Goal: Transaction & Acquisition: Book appointment/travel/reservation

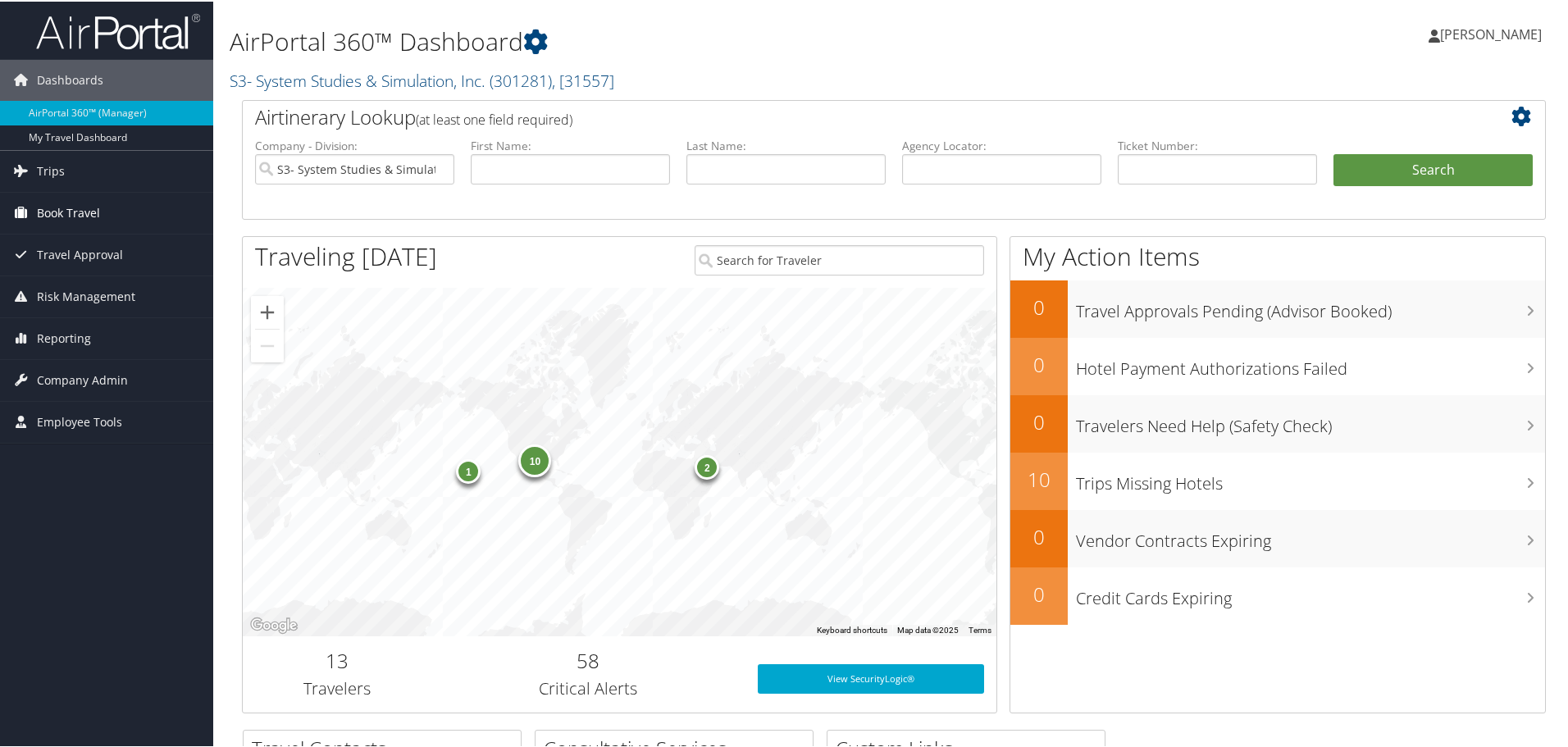
click at [66, 207] on span "Book Travel" at bounding box center [68, 212] width 63 height 41
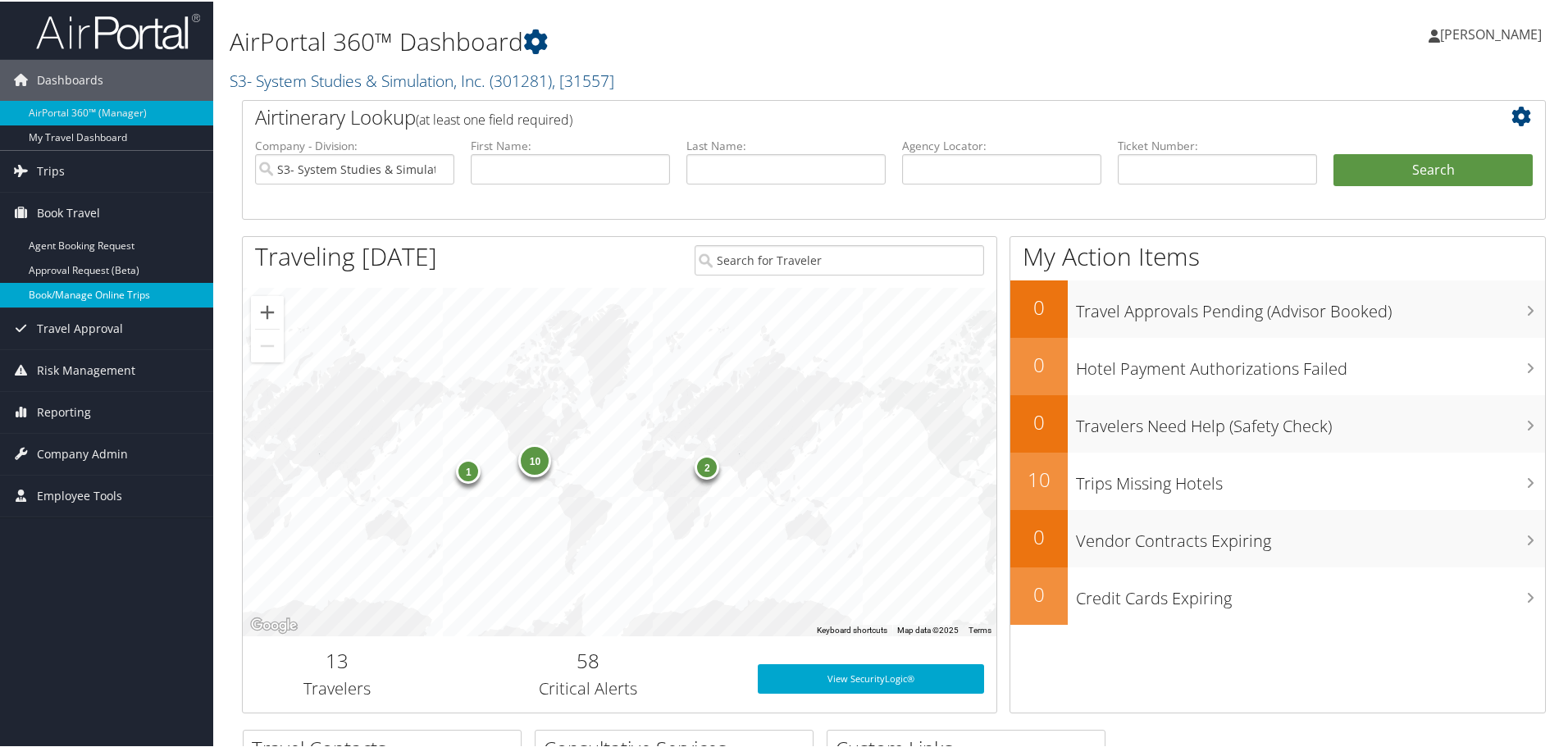
click at [97, 284] on link "Book/Manage Online Trips" at bounding box center [106, 294] width 213 height 25
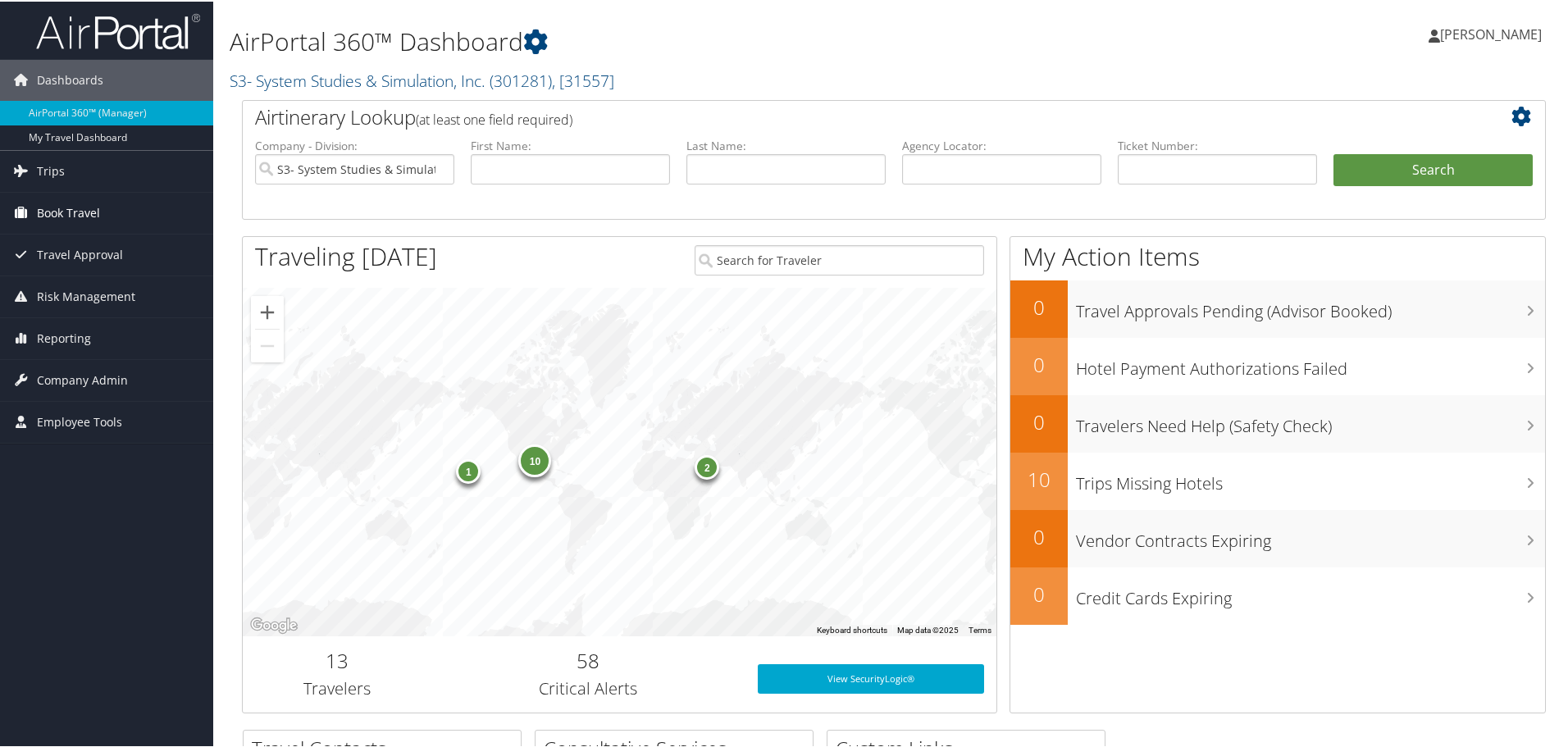
click at [99, 218] on span "Book Travel" at bounding box center [68, 212] width 63 height 41
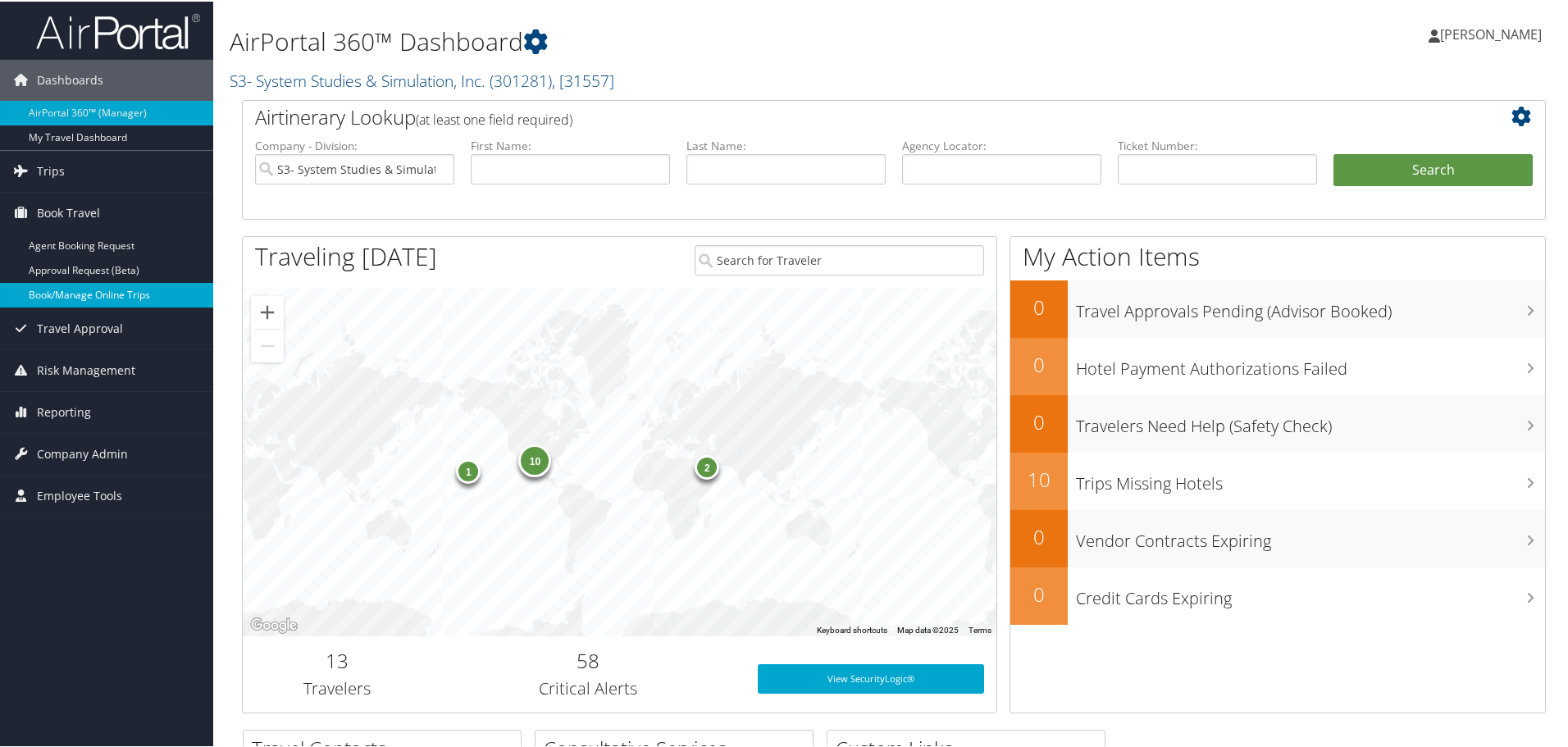
click at [66, 301] on link "Book/Manage Online Trips" at bounding box center [106, 294] width 213 height 25
